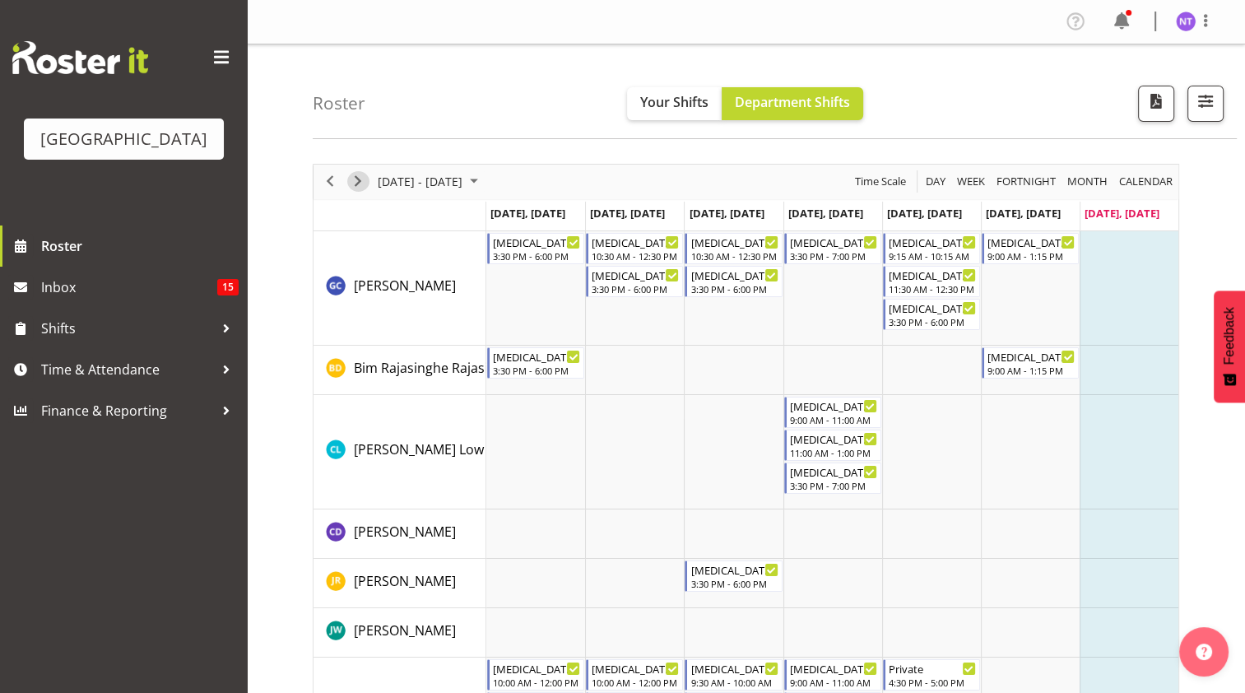
click at [359, 186] on span "Next" at bounding box center [358, 181] width 20 height 21
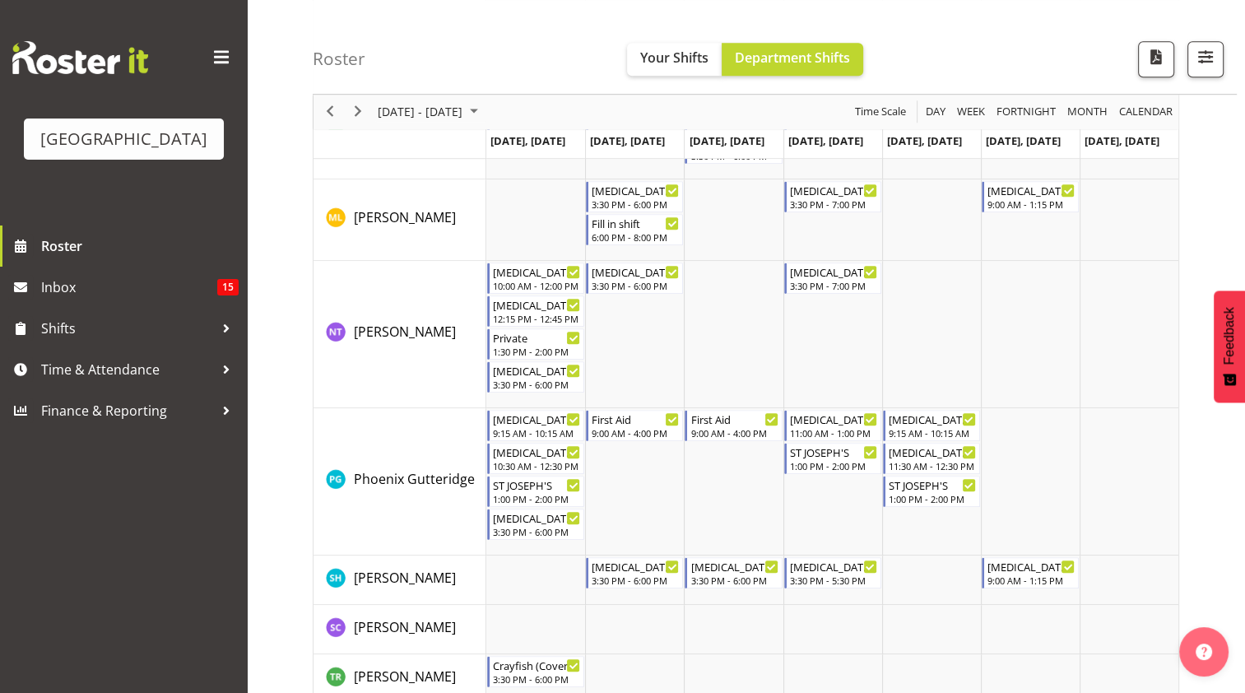
scroll to position [1020, 0]
click at [531, 317] on div "12:15 PM - 12:45 PM" at bounding box center [537, 316] width 88 height 13
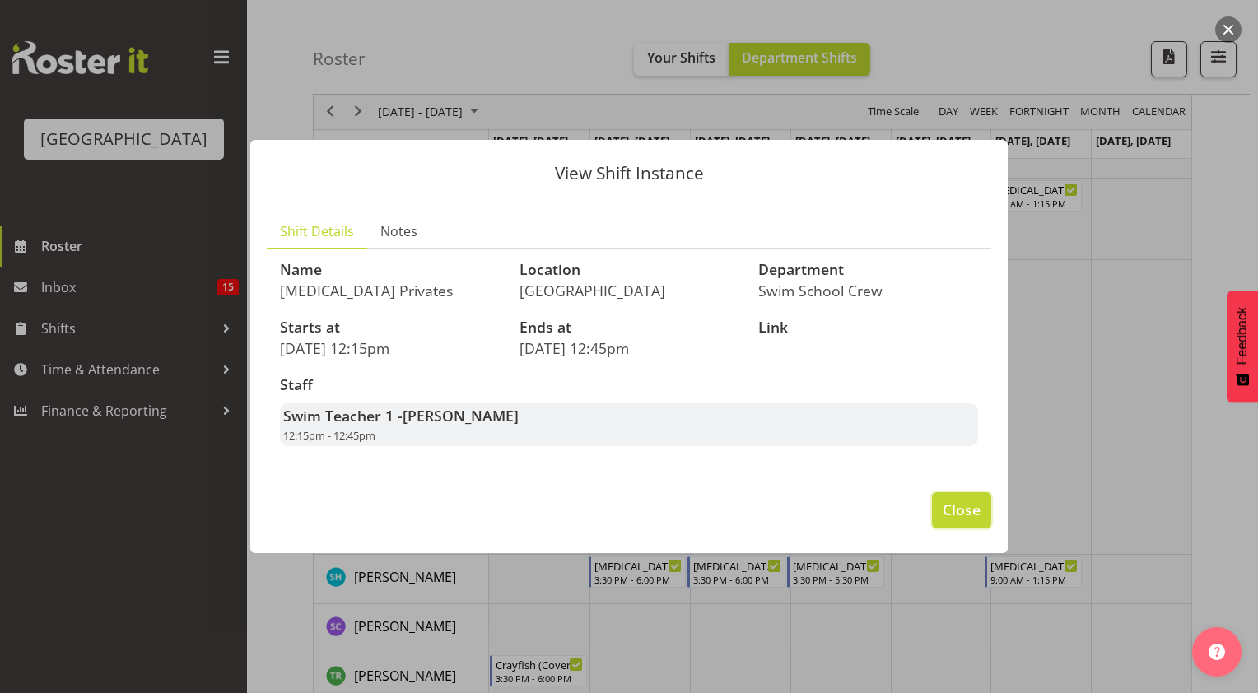
click at [980, 505] on span "Close" at bounding box center [962, 509] width 38 height 21
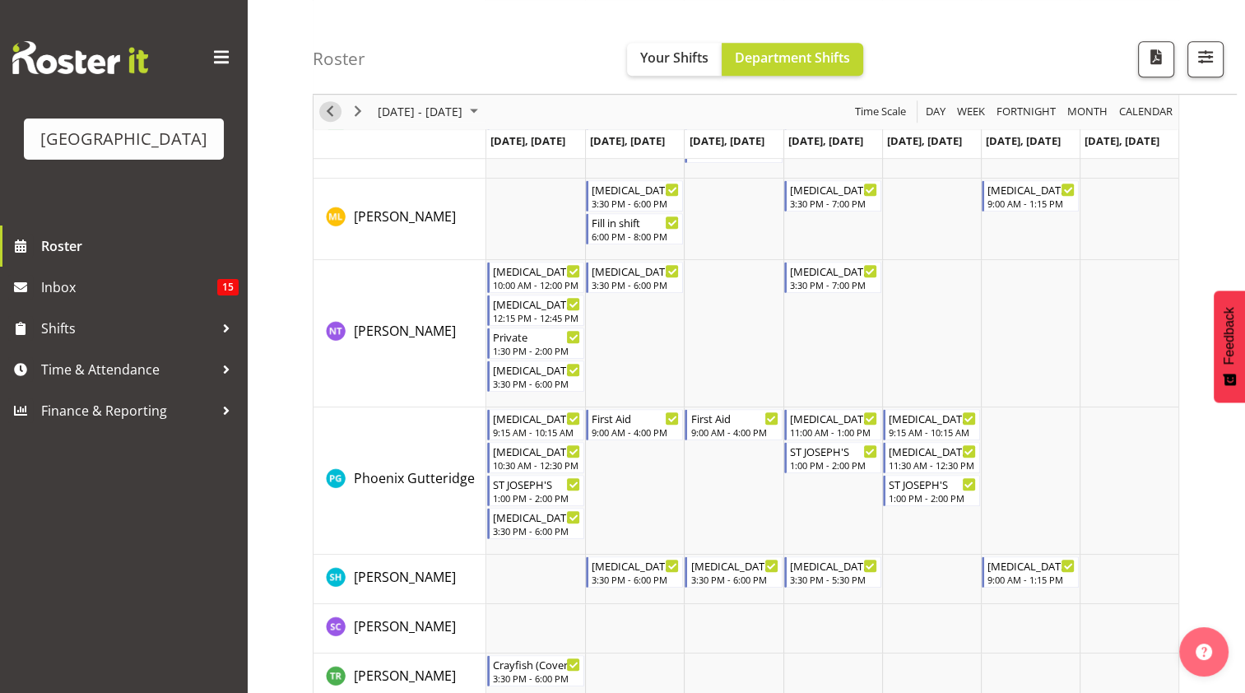
click at [329, 109] on span "Previous" at bounding box center [330, 112] width 20 height 21
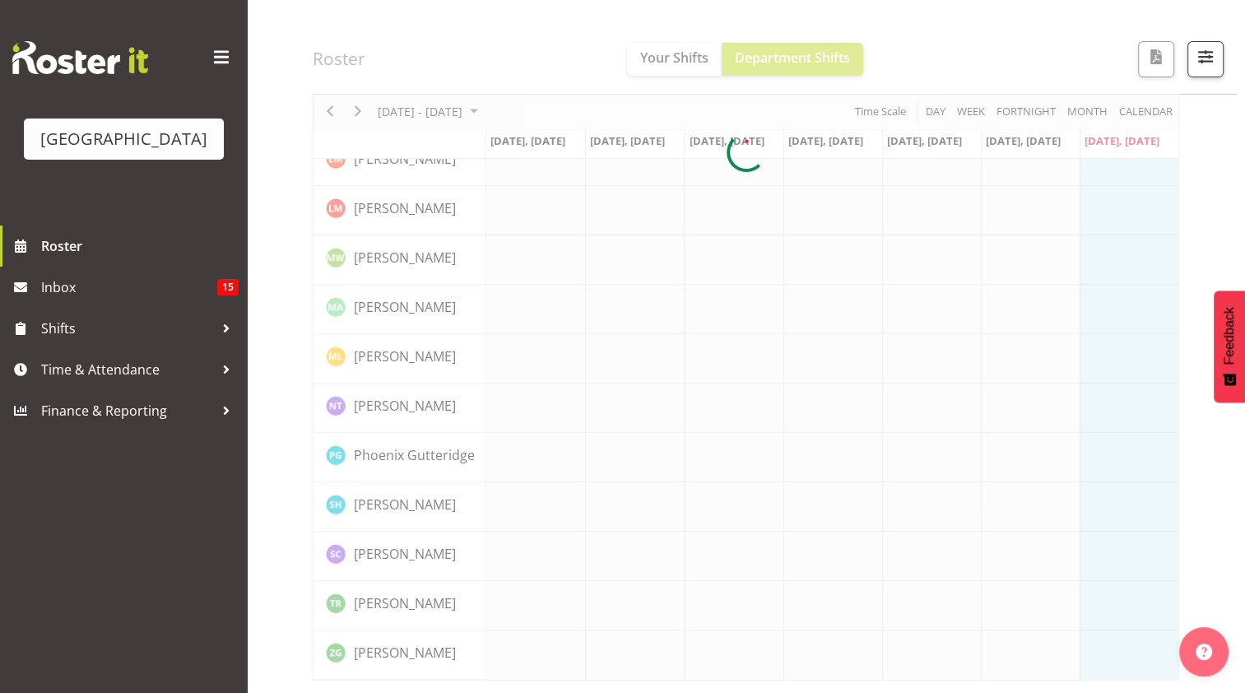
scroll to position [488, 0]
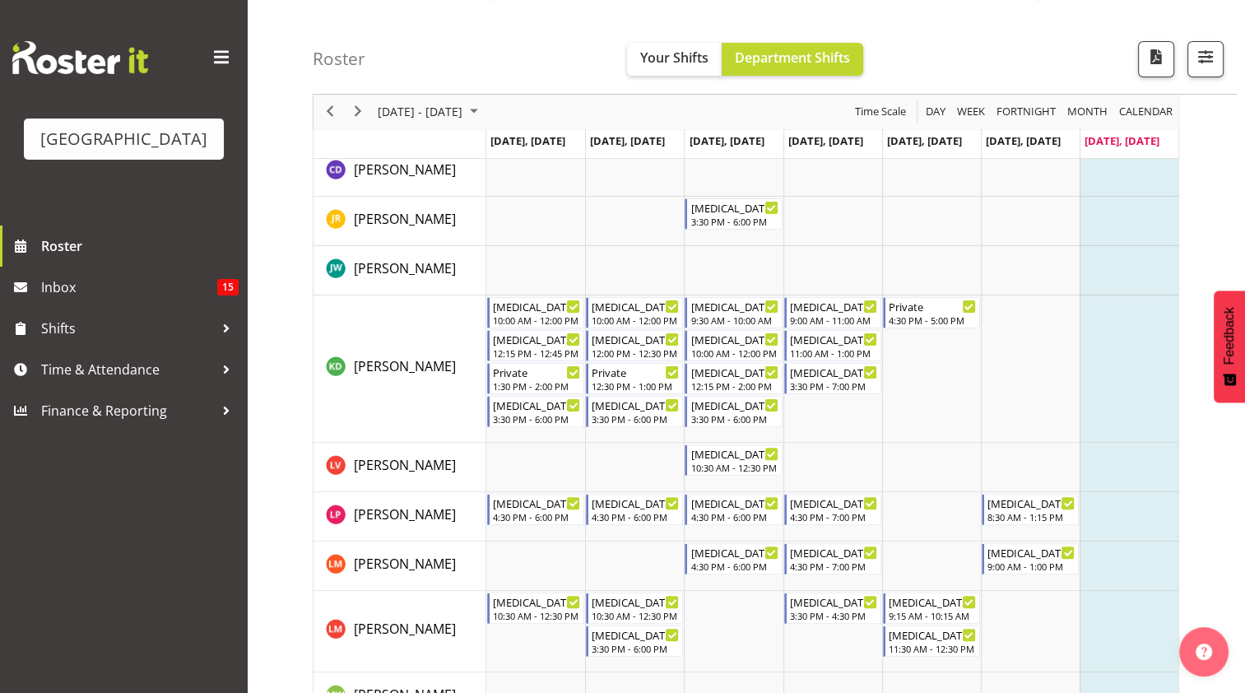
scroll to position [361, 0]
click at [325, 112] on span "Previous" at bounding box center [330, 112] width 20 height 21
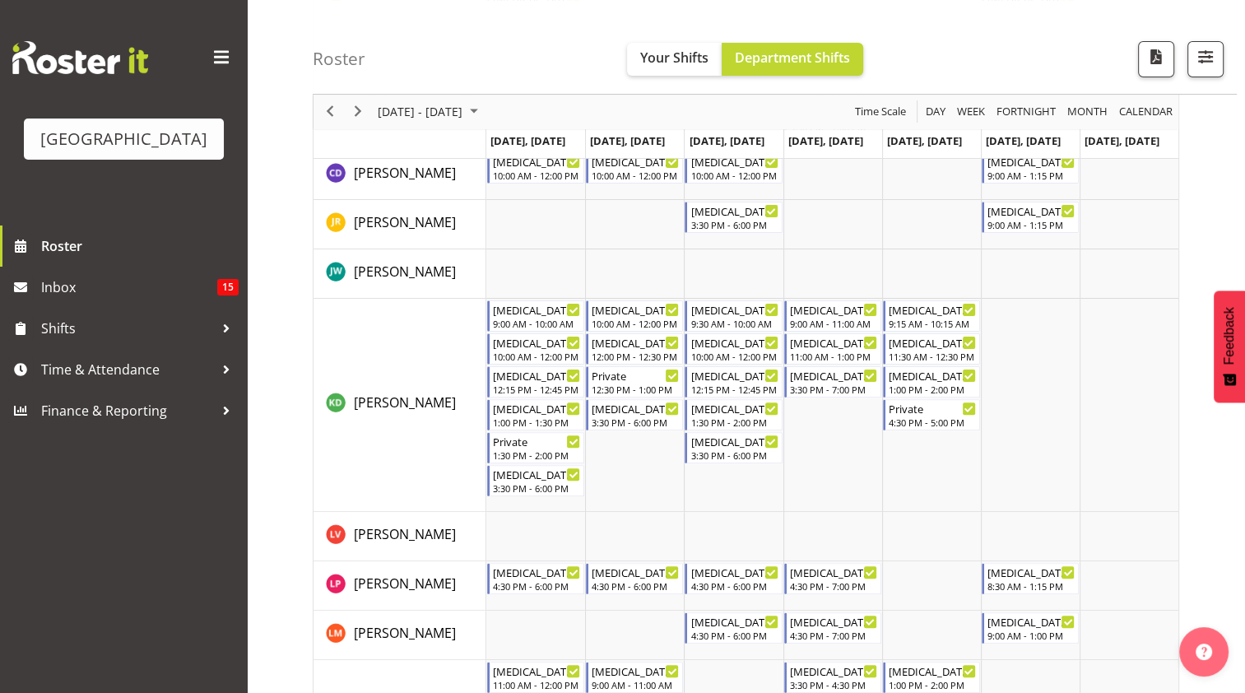
scroll to position [391, 0]
click at [357, 114] on span "Next" at bounding box center [358, 112] width 20 height 21
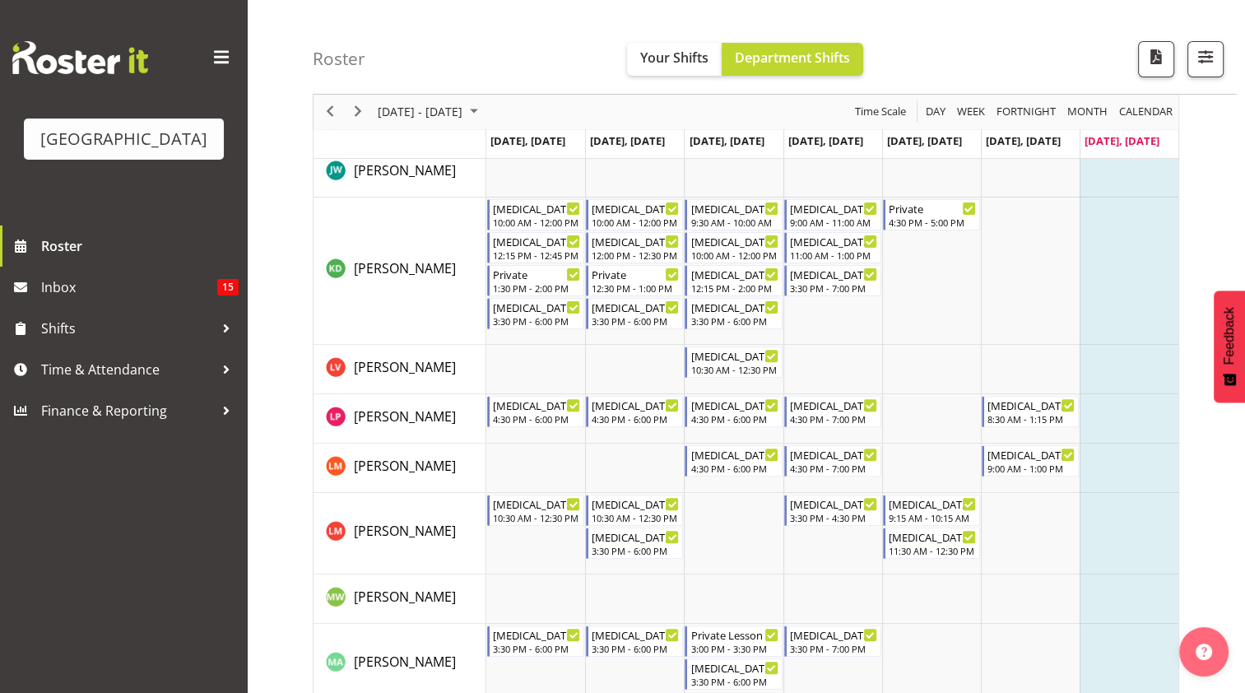
scroll to position [454, 0]
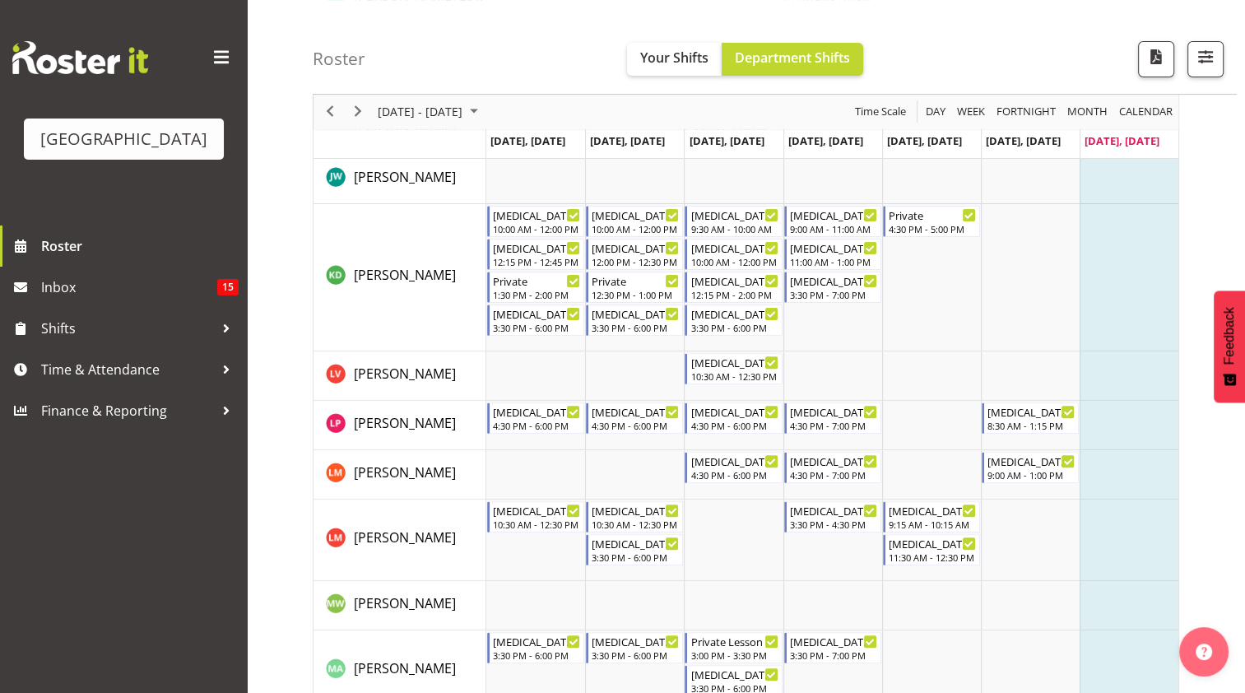
click at [369, 107] on div "next period" at bounding box center [358, 112] width 28 height 35
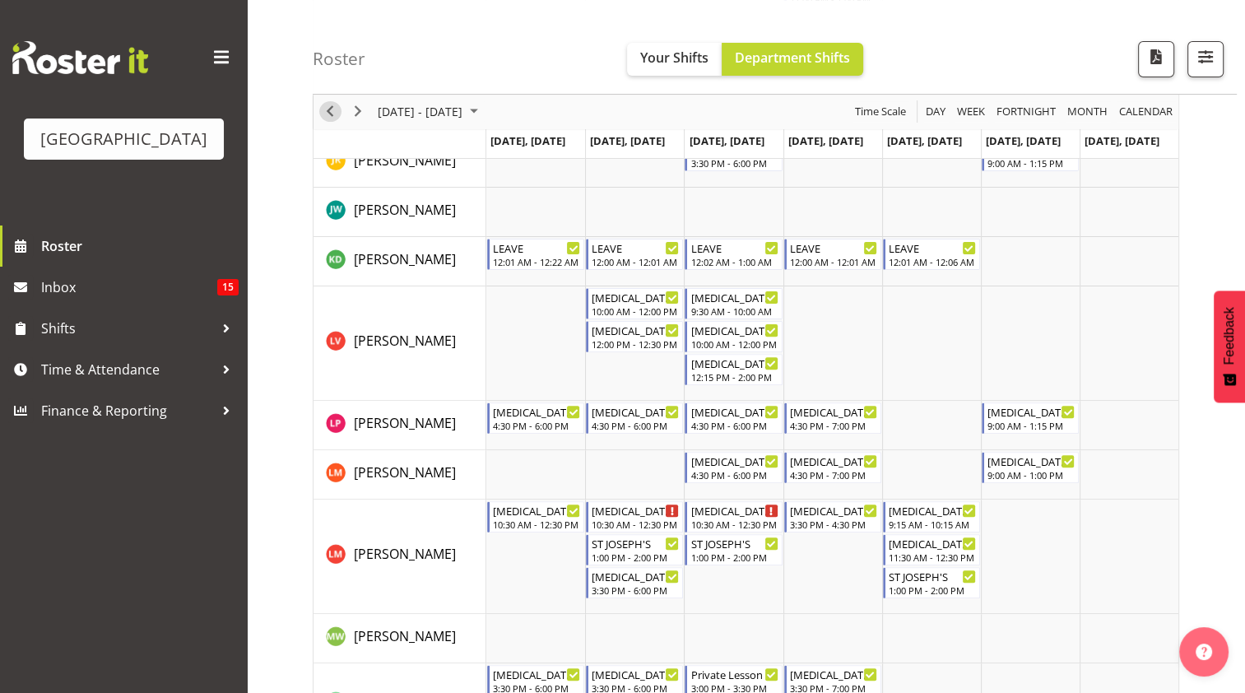
click at [329, 102] on span "Previous" at bounding box center [330, 112] width 20 height 21
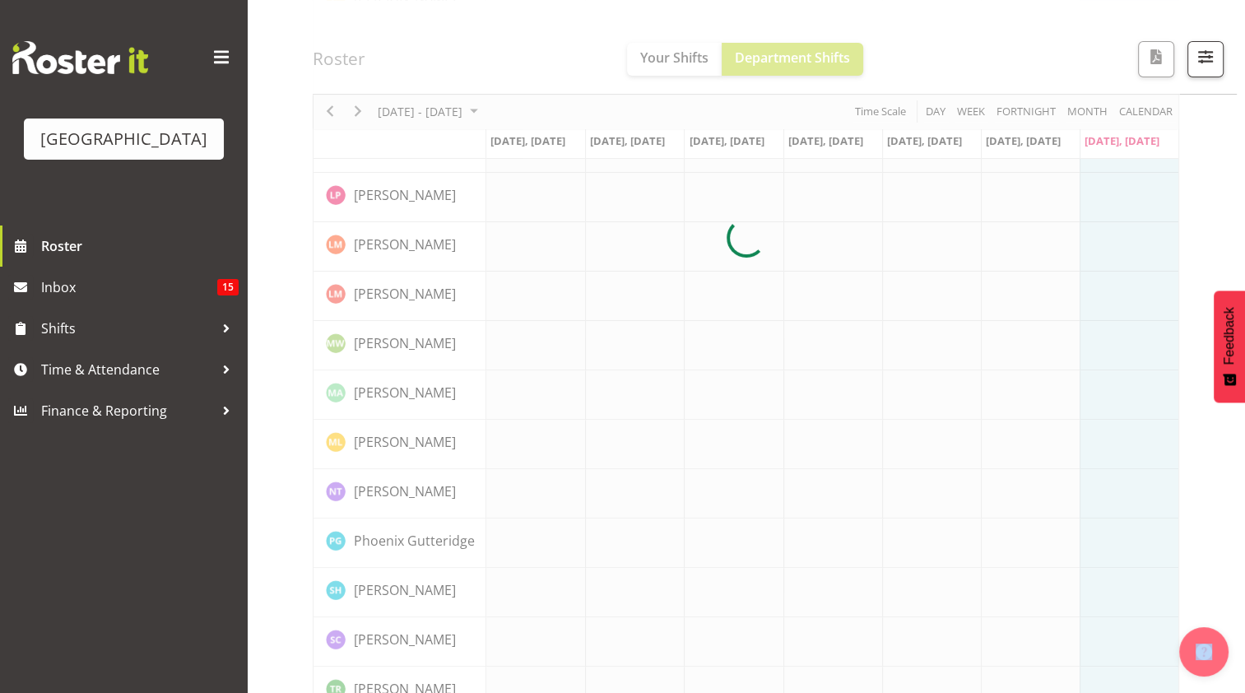
click at [330, 103] on div at bounding box center [746, 238] width 867 height 1056
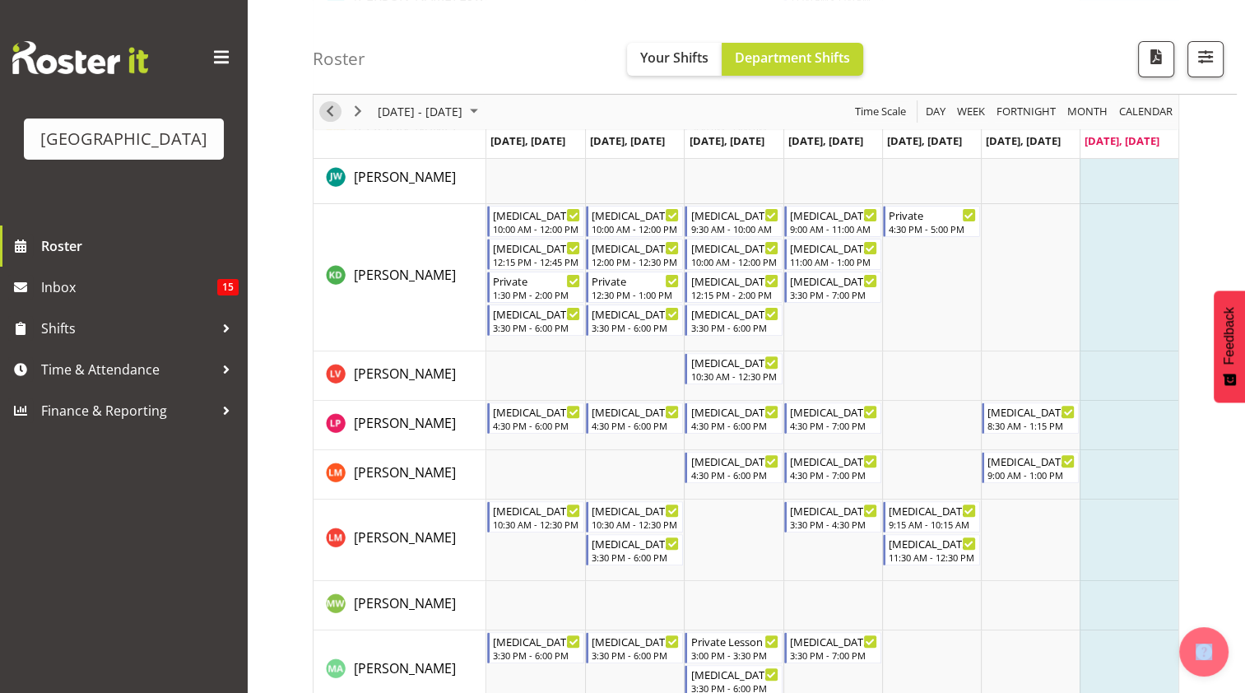
click at [330, 109] on span "Previous" at bounding box center [330, 112] width 20 height 21
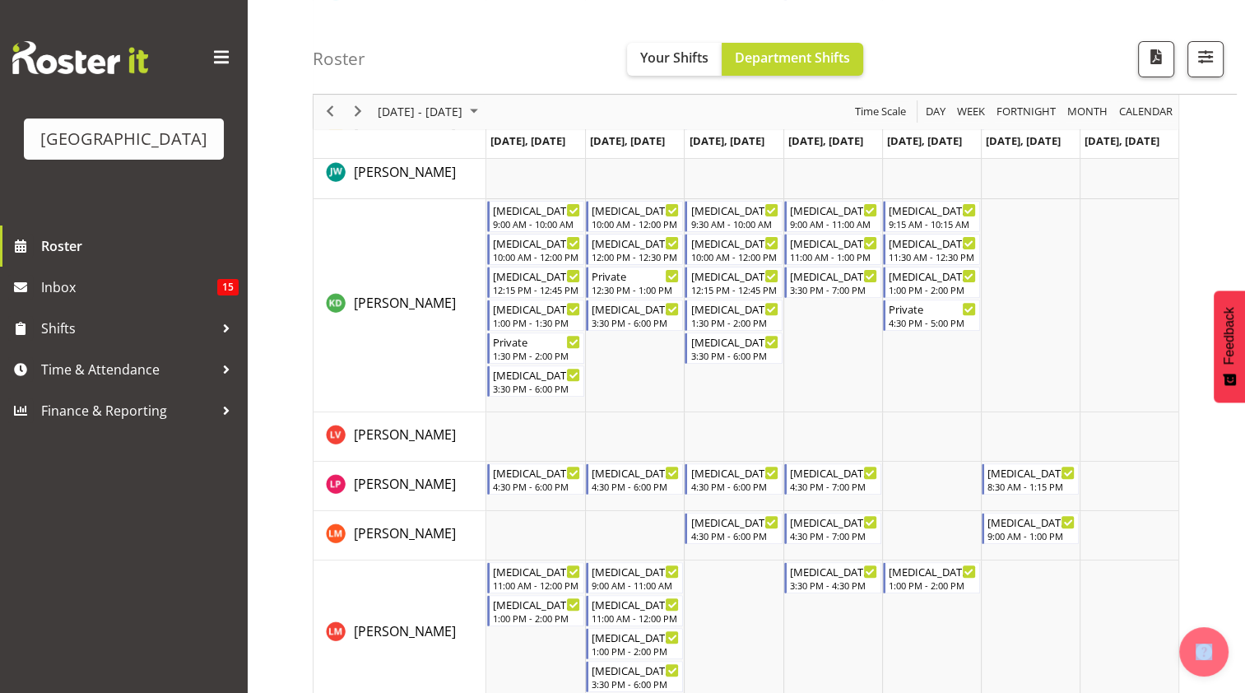
scroll to position [489, 0]
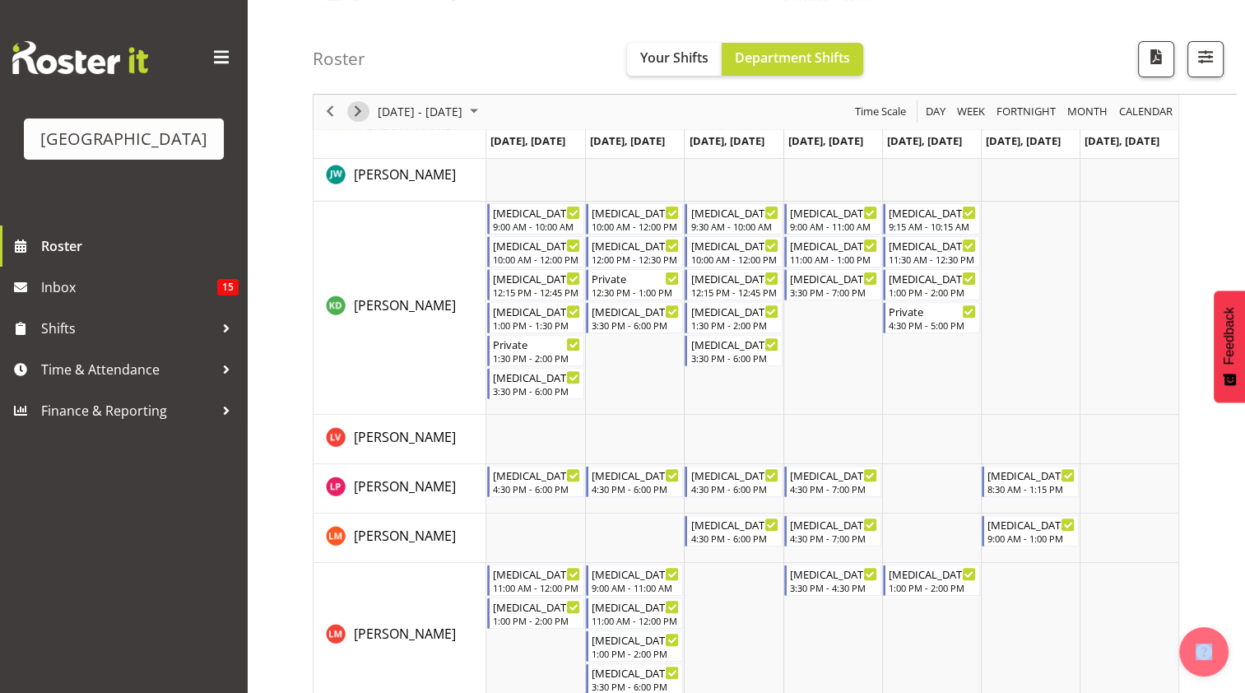
click at [358, 107] on span "Next" at bounding box center [358, 112] width 20 height 21
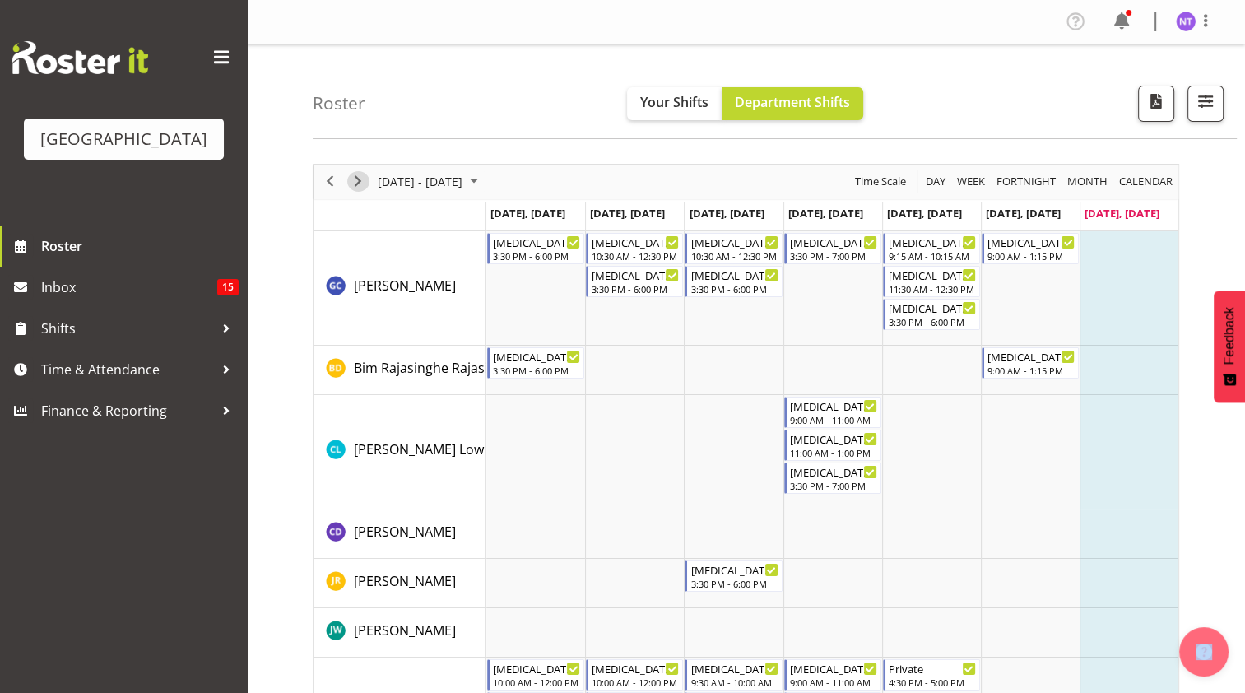
click at [356, 178] on span "Next" at bounding box center [358, 181] width 20 height 21
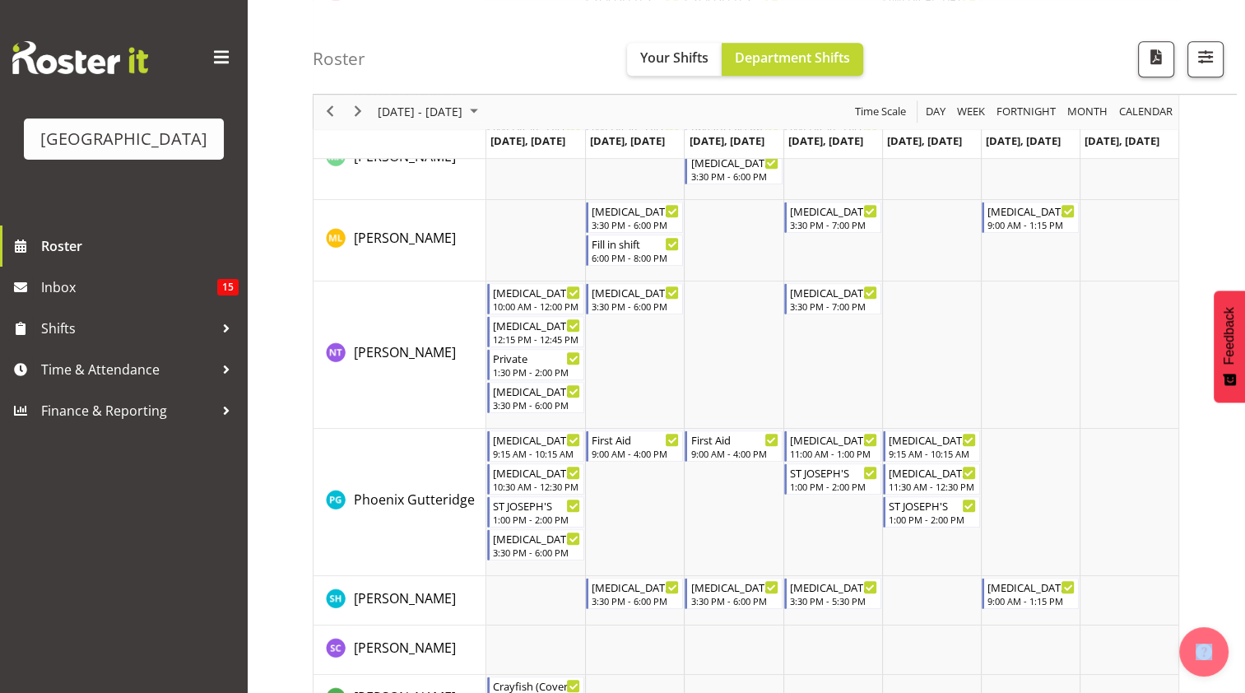
scroll to position [1000, 0]
